Goal: Information Seeking & Learning: Find specific fact

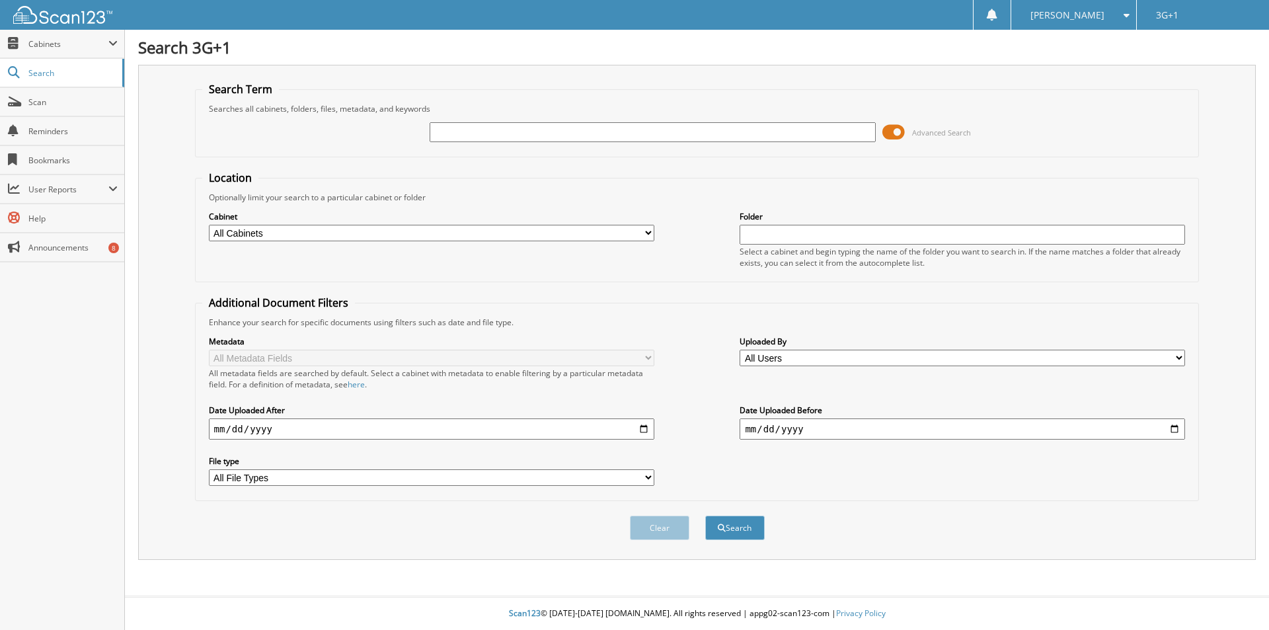
click at [484, 126] on input "text" at bounding box center [652, 132] width 445 height 20
type input "34379"
click at [705, 516] on button "Search" at bounding box center [734, 528] width 59 height 24
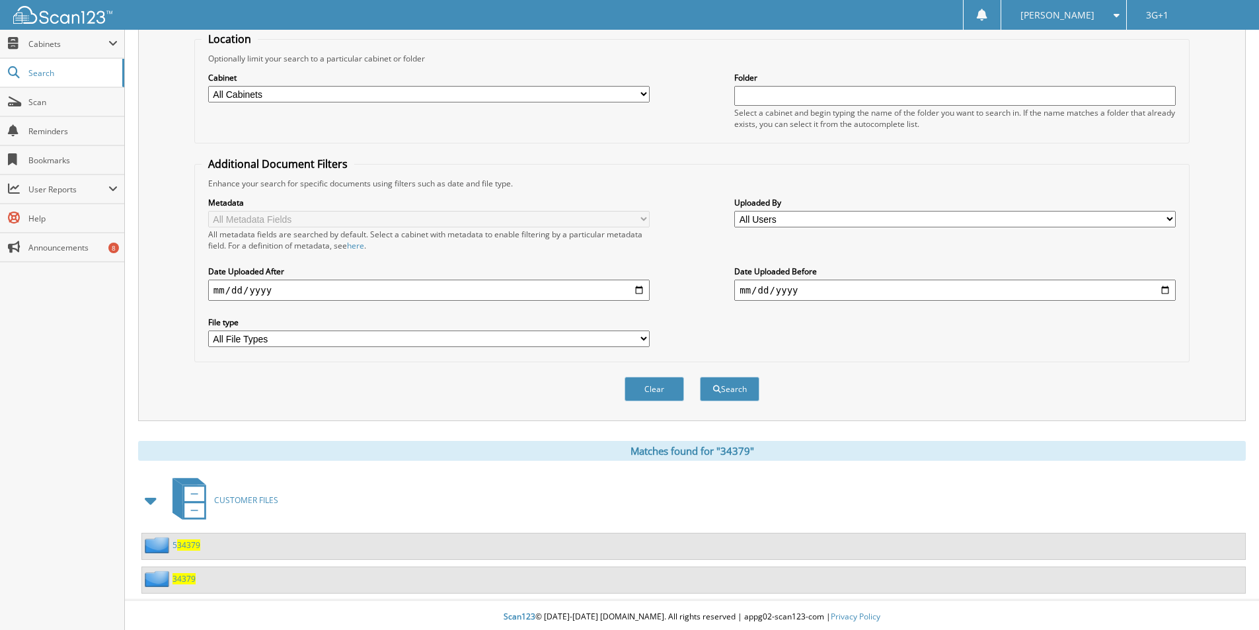
scroll to position [143, 0]
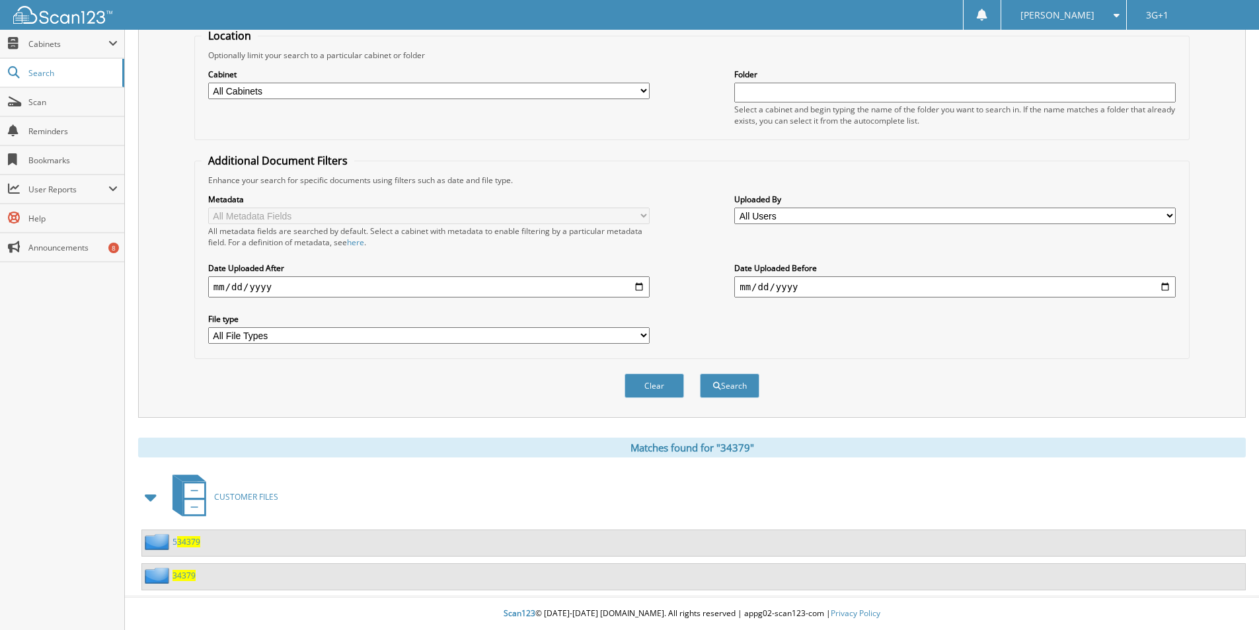
click at [188, 574] on span "34379" at bounding box center [184, 575] width 23 height 11
